Goal: Task Accomplishment & Management: Use online tool/utility

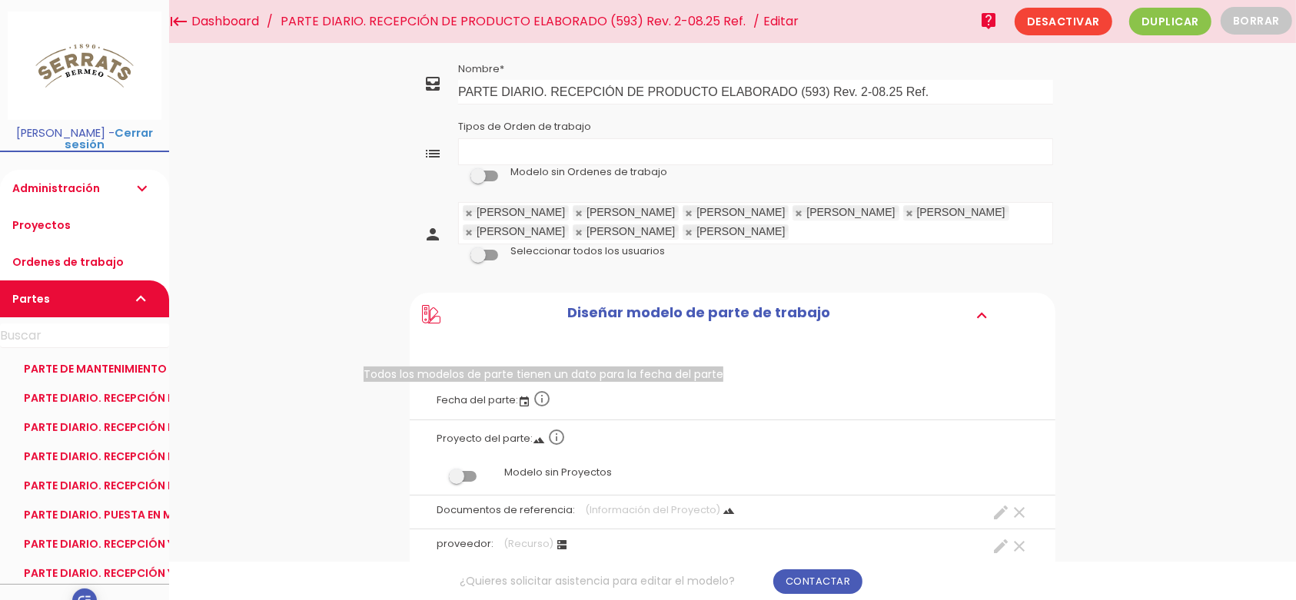
click at [546, 400] on icon "info_outline" at bounding box center [542, 399] width 18 height 18
click at [493, 401] on label "Fecha del parte: event info_outline" at bounding box center [732, 399] width 623 height 34
click at [520, 401] on icon "event" at bounding box center [524, 402] width 12 height 12
click at [478, 401] on label "Fecha del parte: event info_outline" at bounding box center [732, 399] width 623 height 34
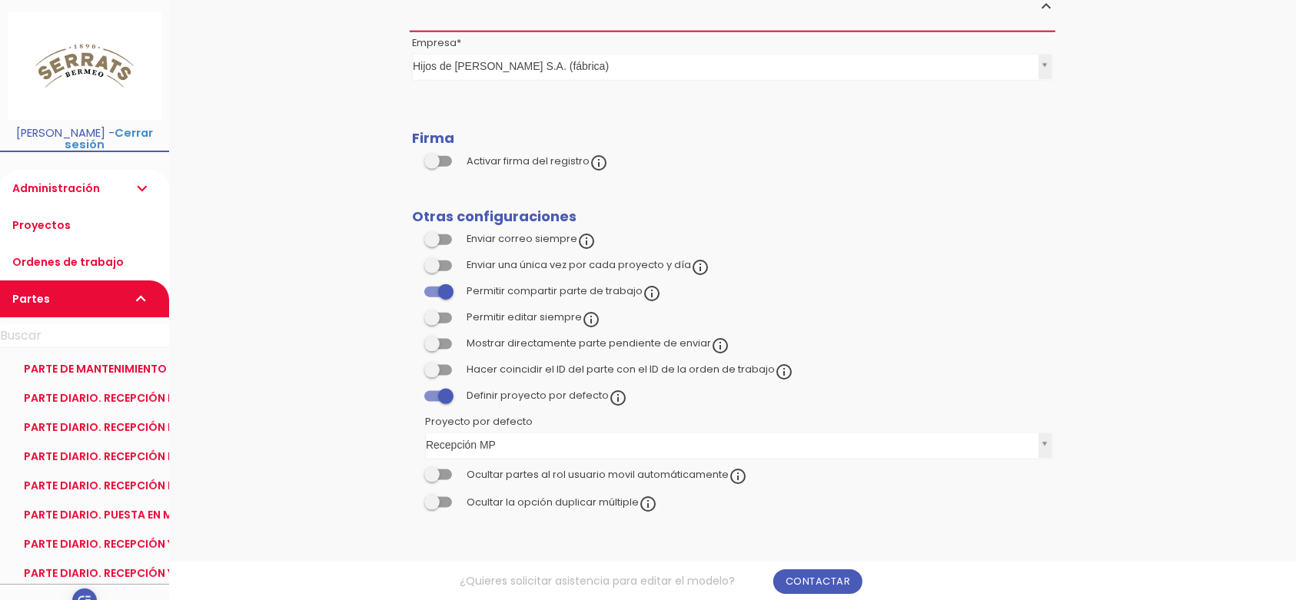
scroll to position [1615, 0]
click at [438, 159] on span at bounding box center [438, 161] width 28 height 11
click at [412, 158] on input "checkbox" at bounding box center [412, 158] width 0 height 0
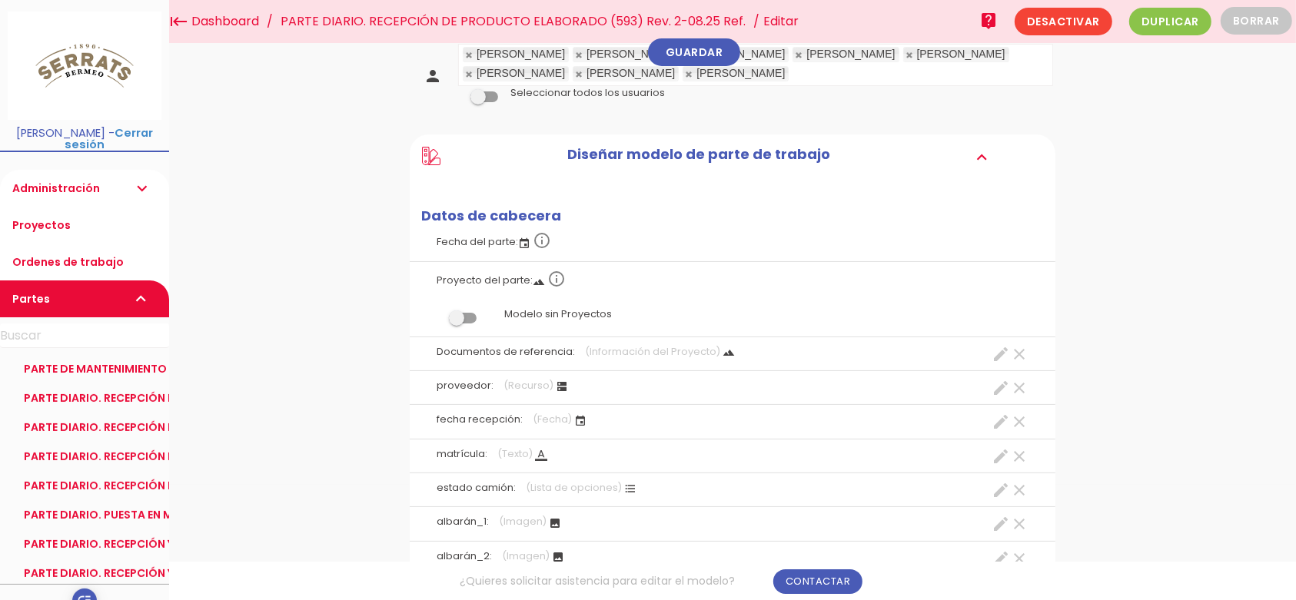
scroll to position [86, 0]
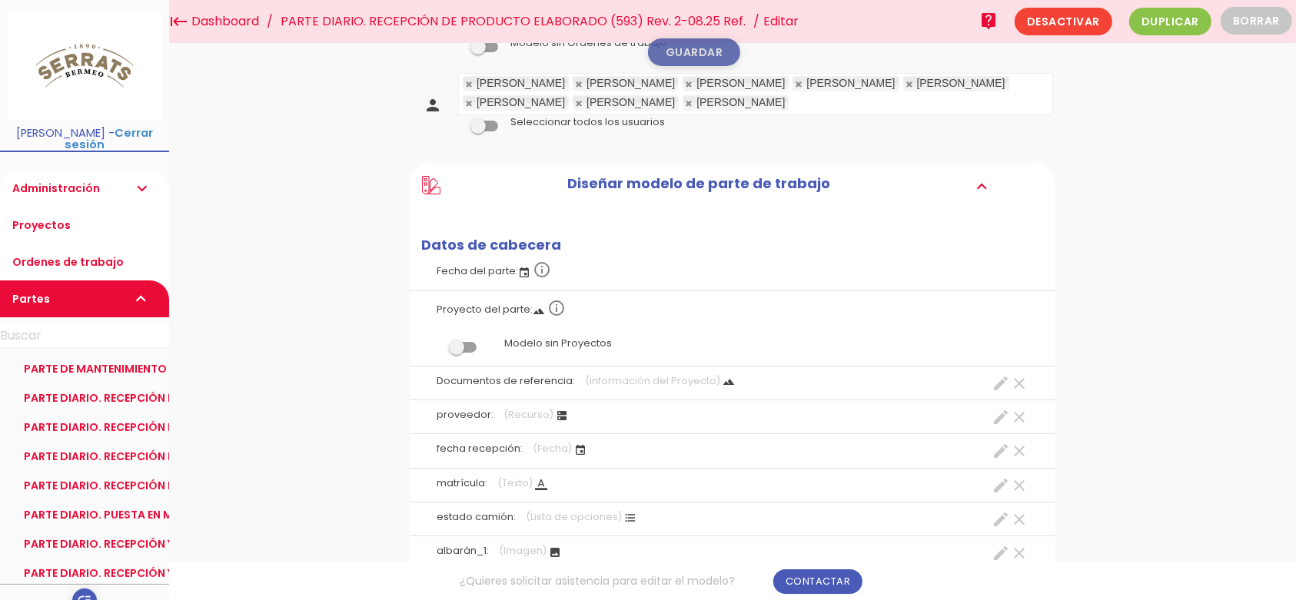
click at [701, 44] on link "Guardar" at bounding box center [694, 52] width 92 height 28
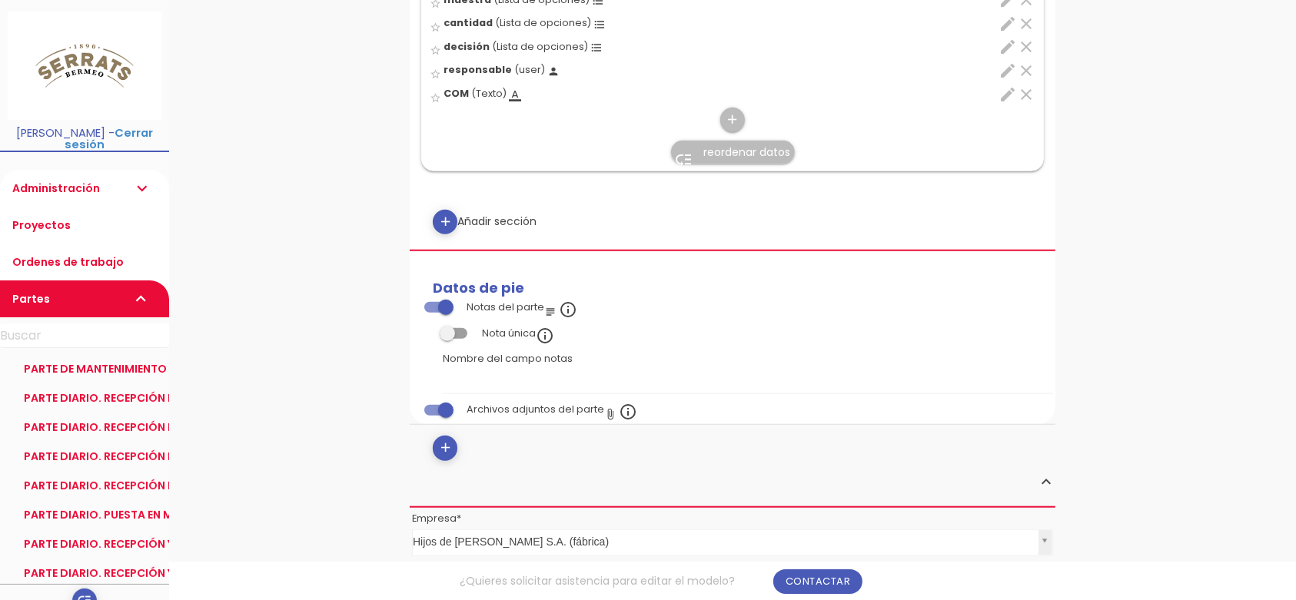
scroll to position [1662, 0]
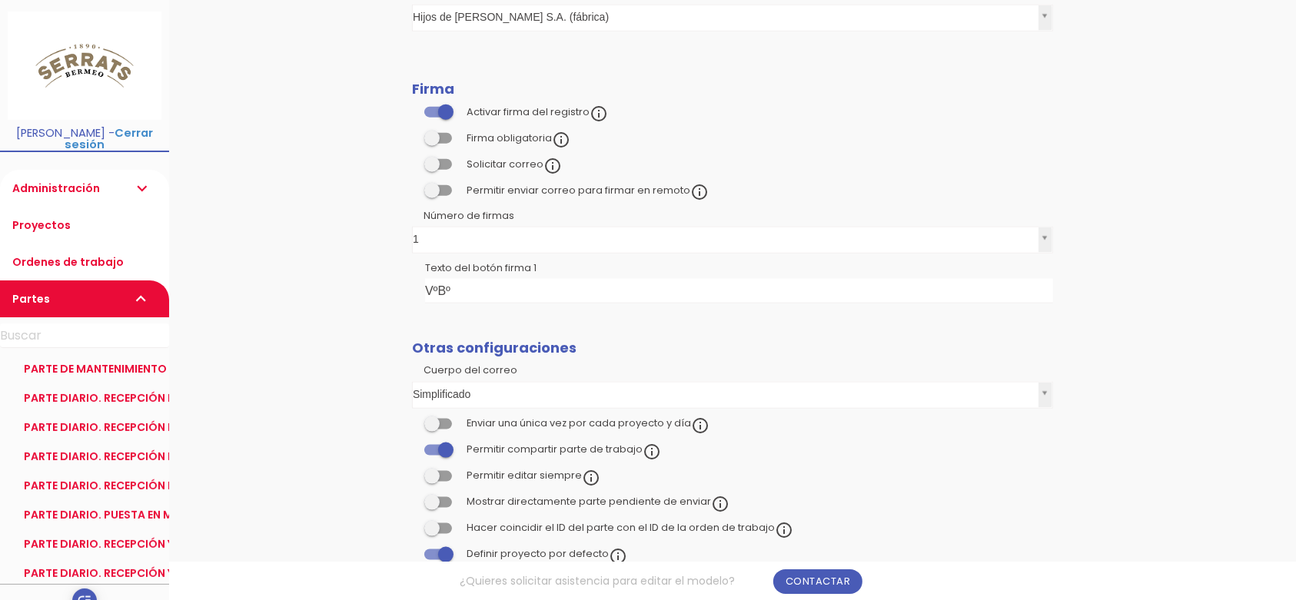
click at [81, 182] on link "Administración expand_more" at bounding box center [84, 188] width 169 height 37
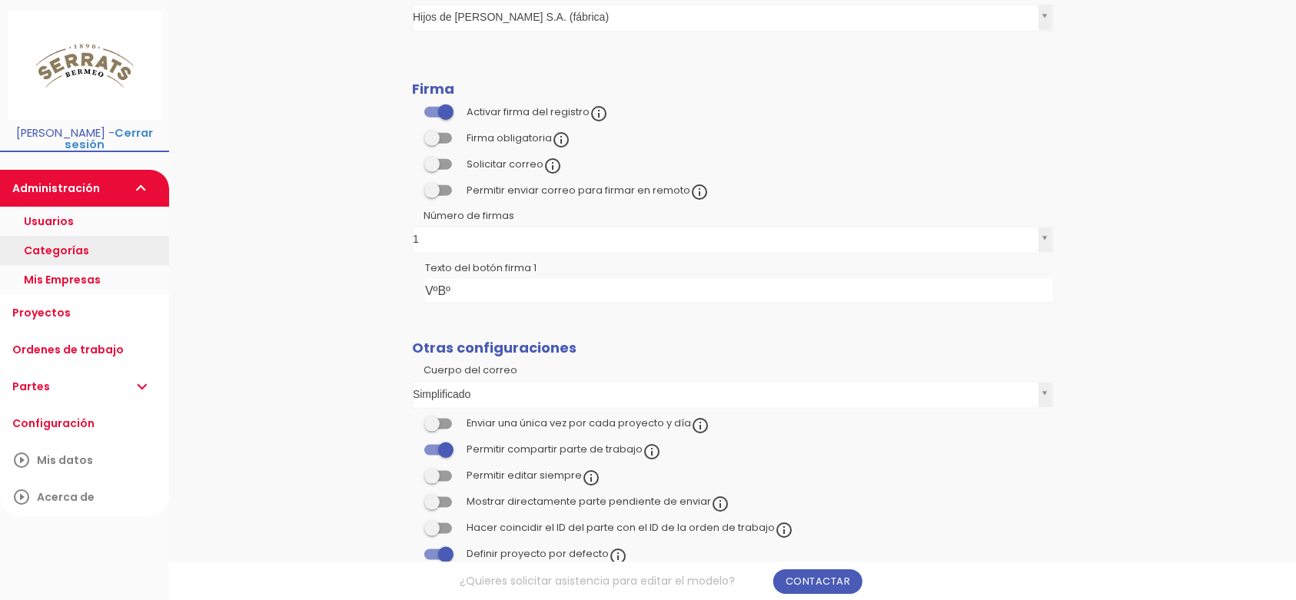
click at [85, 236] on link "Categorías" at bounding box center [84, 250] width 169 height 29
